Goal: Use online tool/utility: Use online tool/utility

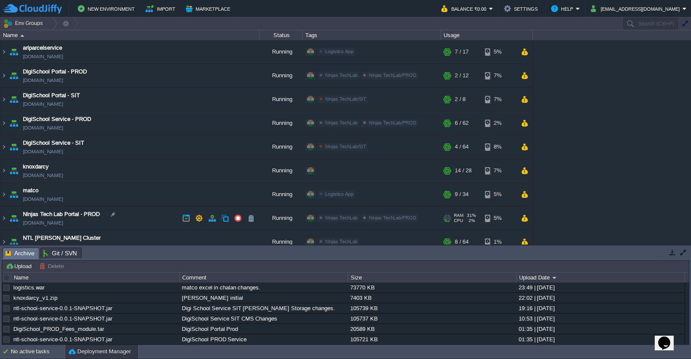
scroll to position [33, 0]
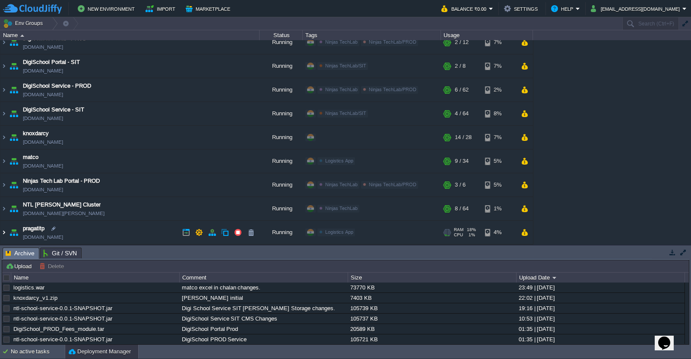
click at [3, 234] on img at bounding box center [3, 232] width 7 height 23
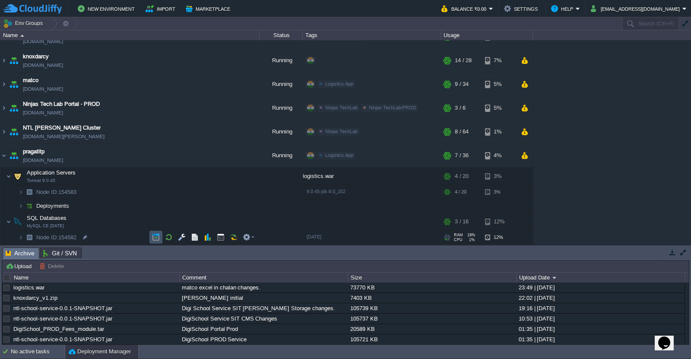
click at [156, 238] on button "button" at bounding box center [156, 237] width 8 height 8
click at [253, 182] on td at bounding box center [248, 176] width 17 height 13
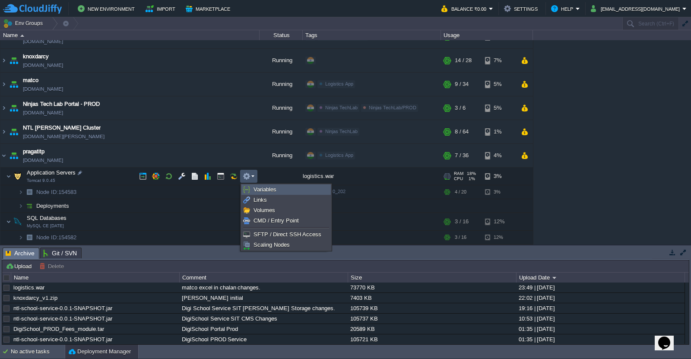
click at [262, 189] on span "Variables" at bounding box center [264, 189] width 23 height 6
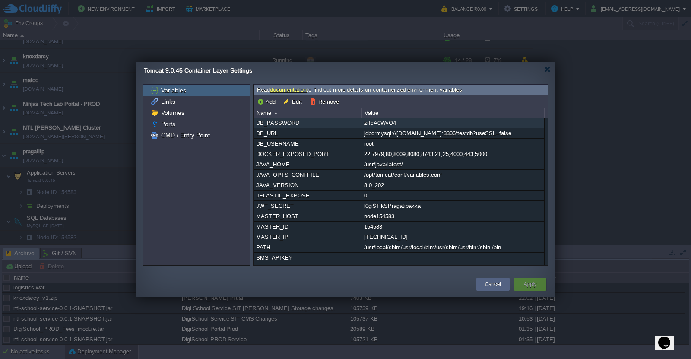
click at [379, 122] on div "zrIcA0WvO4" at bounding box center [453, 123] width 182 height 10
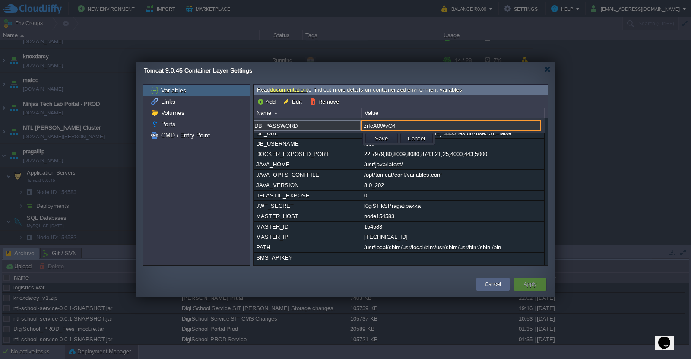
click at [379, 123] on input "zrIcA0WvO4" at bounding box center [451, 125] width 180 height 11
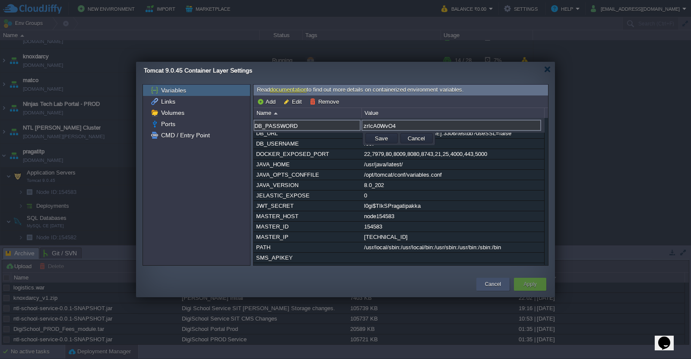
click at [494, 285] on button "Cancel" at bounding box center [493, 284] width 16 height 9
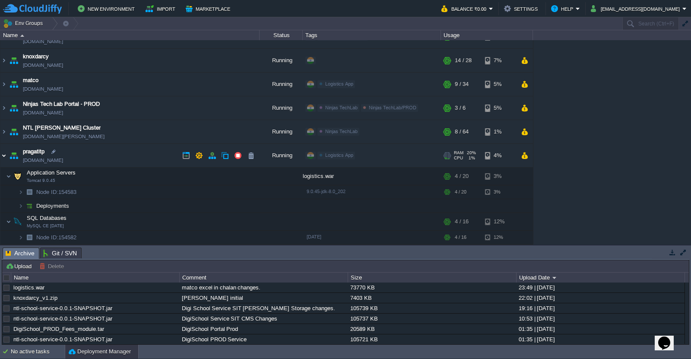
click at [4, 156] on img at bounding box center [3, 155] width 7 height 23
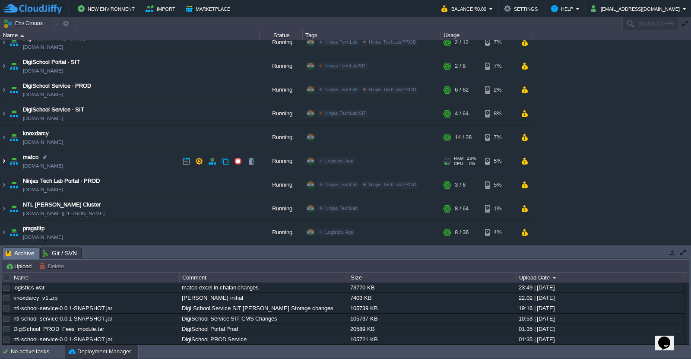
scroll to position [33, 0]
click at [3, 161] on img at bounding box center [3, 160] width 7 height 23
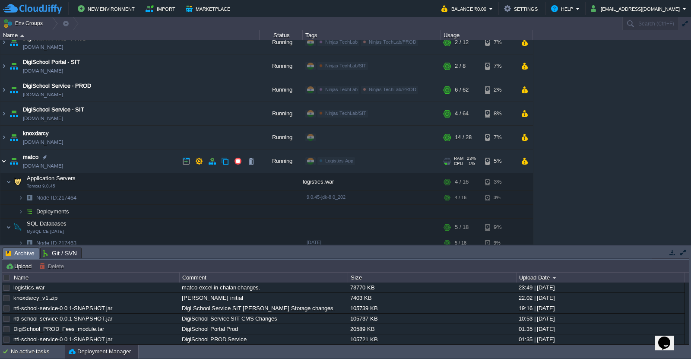
scroll to position [110, 0]
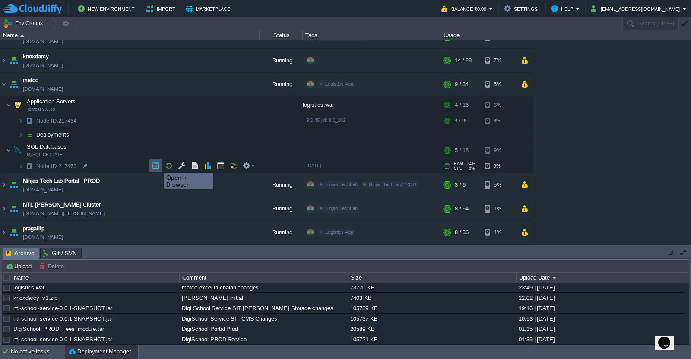
click at [158, 165] on button "button" at bounding box center [156, 166] width 8 height 8
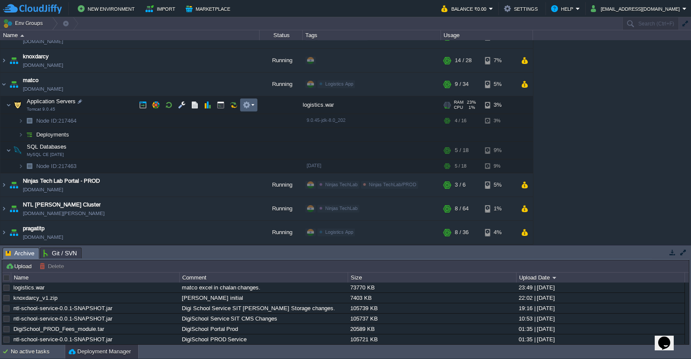
click at [256, 106] on td at bounding box center [248, 104] width 17 height 13
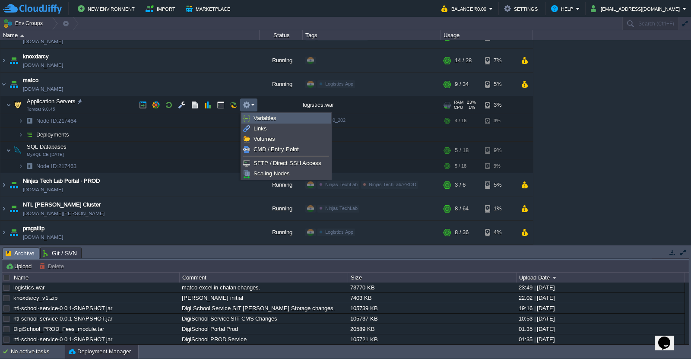
click at [264, 120] on span "Variables" at bounding box center [264, 118] width 23 height 6
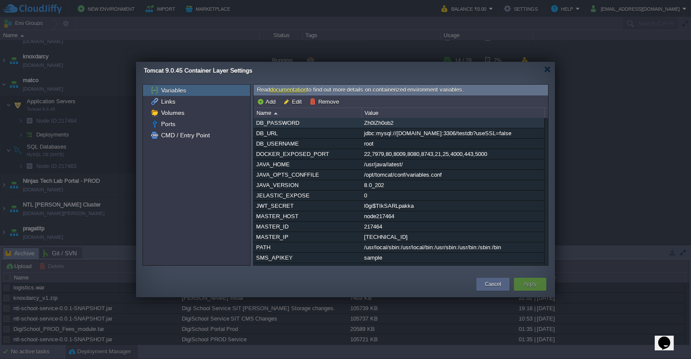
click at [389, 125] on div "Zh0lZh0ob2" at bounding box center [453, 123] width 182 height 10
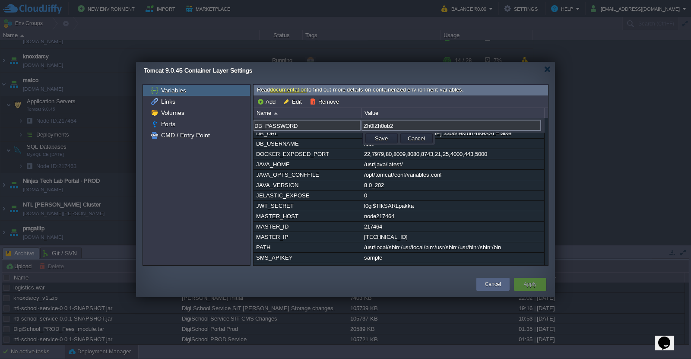
click at [389, 125] on div "DB_PASSWORD [SECURITY_DATA] DB_URL jdbc:mysql://[DOMAIN_NAME]:3306/testdb?useSS…" at bounding box center [400, 191] width 295 height 147
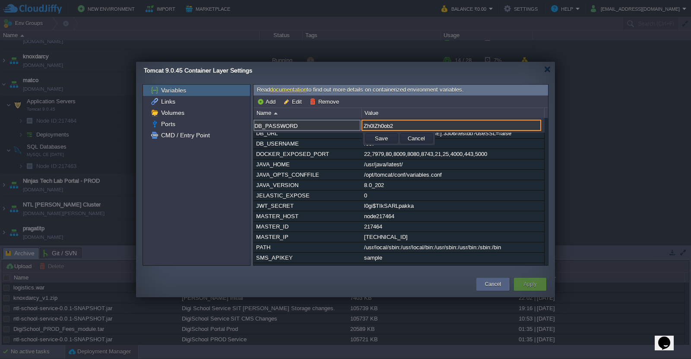
click at [389, 125] on input "Zh0lZh0ob2" at bounding box center [451, 125] width 180 height 11
